Goal: Task Accomplishment & Management: Complete application form

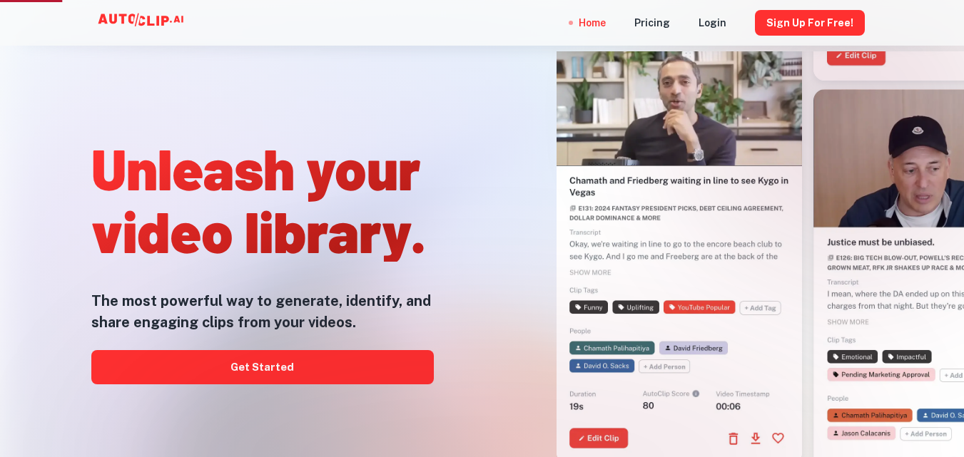
scroll to position [428, 0]
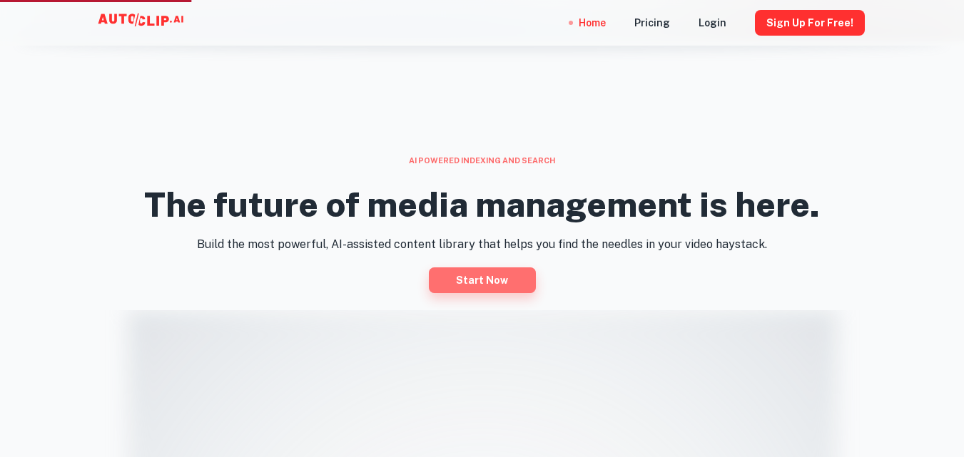
click at [488, 288] on link "Start now" at bounding box center [482, 281] width 107 height 26
